Goal: Check status

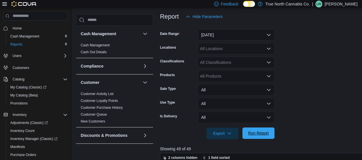
click at [250, 133] on span "Run Report" at bounding box center [258, 132] width 25 height 11
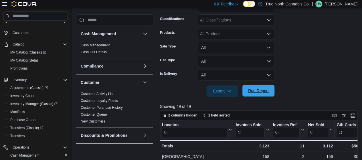
scroll to position [124, 0]
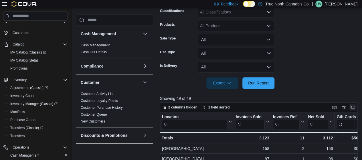
click at [356, 107] on button "Enter fullscreen" at bounding box center [352, 107] width 7 height 7
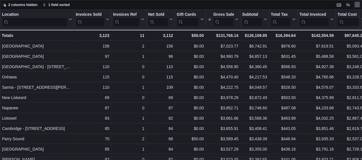
scroll to position [0, 0]
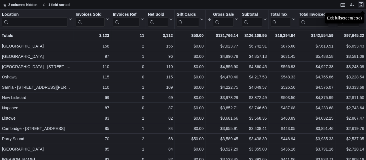
click at [361, 5] on button "Exit fullscreen" at bounding box center [361, 4] width 7 height 7
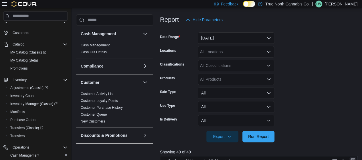
scroll to position [71, 0]
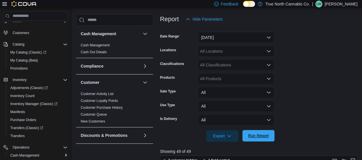
click at [262, 138] on span "Run Report" at bounding box center [258, 136] width 21 height 6
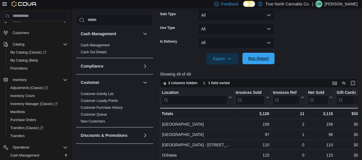
scroll to position [156, 0]
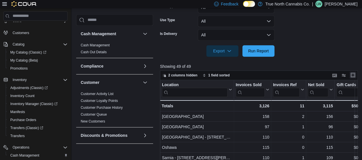
click at [356, 77] on button "Enter fullscreen" at bounding box center [352, 75] width 7 height 7
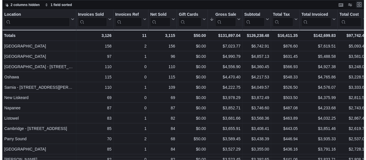
scroll to position [0, 0]
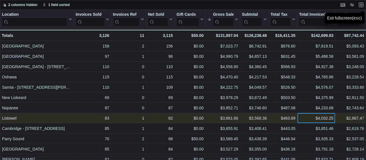
click at [331, 117] on div "$4,032.25" at bounding box center [316, 118] width 34 height 7
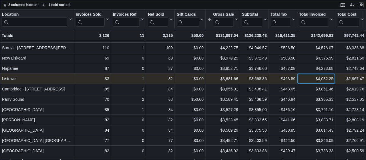
scroll to position [41, 0]
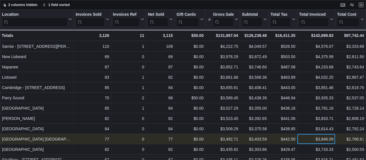
click at [332, 137] on div "$3,846.09" at bounding box center [316, 139] width 34 height 7
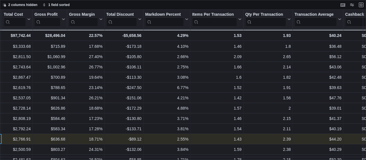
scroll to position [41, 338]
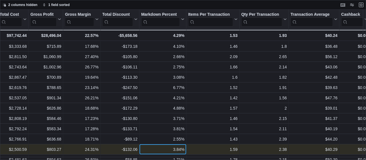
click at [160, 146] on div "3.84%" at bounding box center [162, 149] width 43 height 7
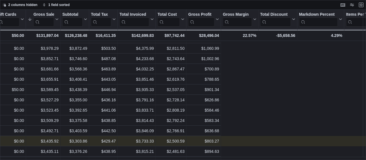
scroll to position [49, 0]
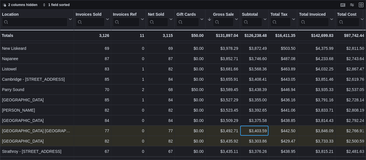
click at [243, 129] on div "$3,403.59" at bounding box center [254, 130] width 25 height 7
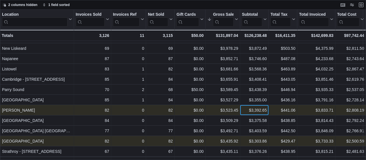
click at [249, 110] on div "$3,392.65" at bounding box center [254, 110] width 25 height 7
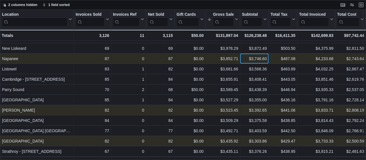
click at [252, 63] on div "$3,746.60 - Subtotal, column 7, row 7" at bounding box center [254, 59] width 29 height 10
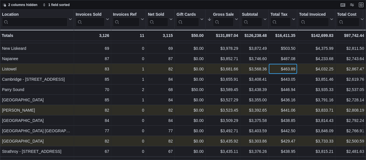
click at [296, 70] on div "$463.89 - Total Tax, column 8, row 8" at bounding box center [283, 69] width 29 height 10
click at [362, 6] on button "Exit fullscreen" at bounding box center [361, 4] width 7 height 7
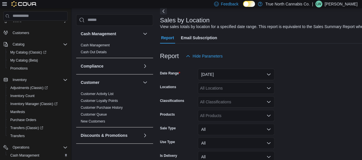
scroll to position [66, 0]
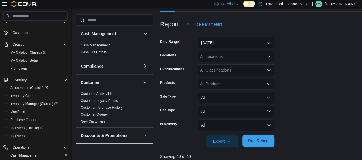
click at [259, 136] on span "Run Report" at bounding box center [258, 140] width 25 height 11
click at [260, 139] on span "Run Report" at bounding box center [258, 141] width 21 height 6
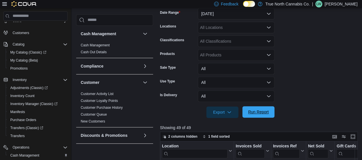
scroll to position [94, 0]
click at [354, 136] on button "Enter fullscreen" at bounding box center [352, 136] width 7 height 7
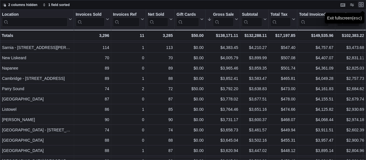
scroll to position [62, 0]
